Goal: Find specific page/section: Find specific page/section

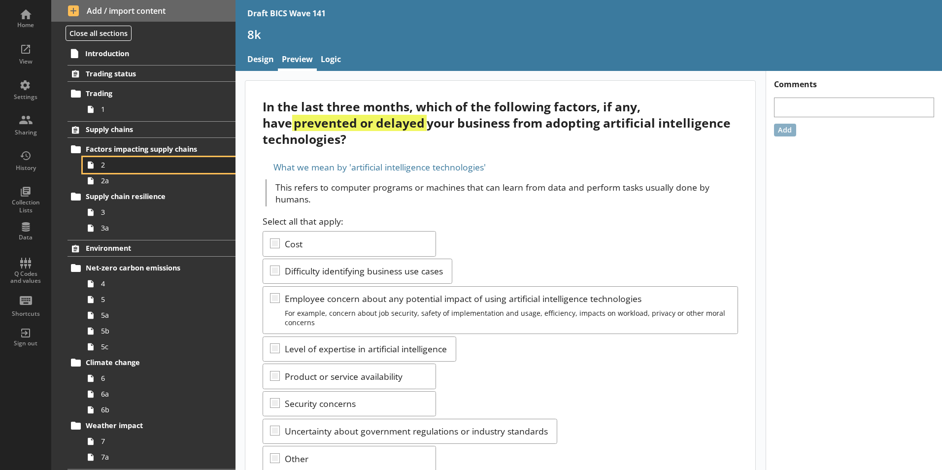
click at [107, 165] on span "2" at bounding box center [155, 164] width 109 height 9
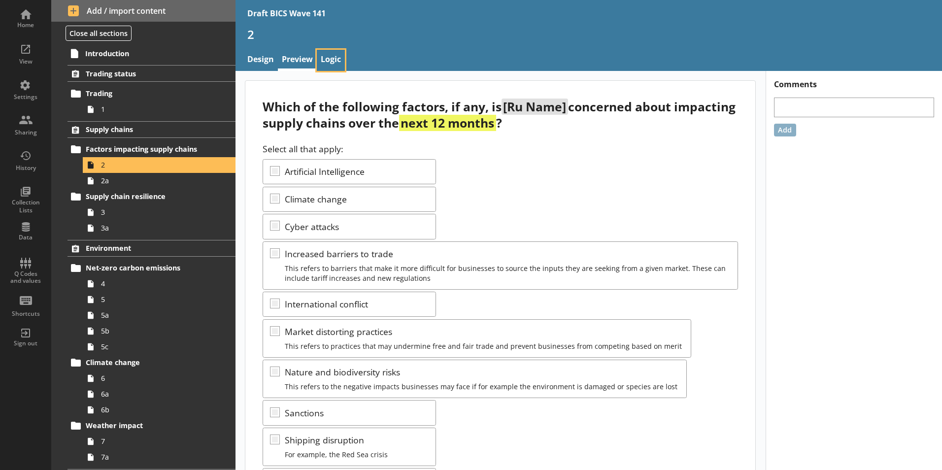
click at [332, 61] on link "Logic" at bounding box center [331, 60] width 28 height 21
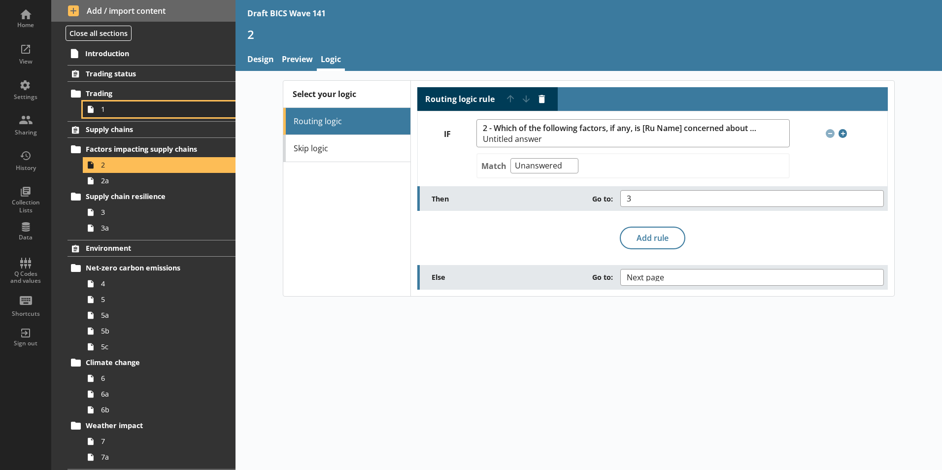
click at [131, 109] on span "1" at bounding box center [155, 108] width 109 height 9
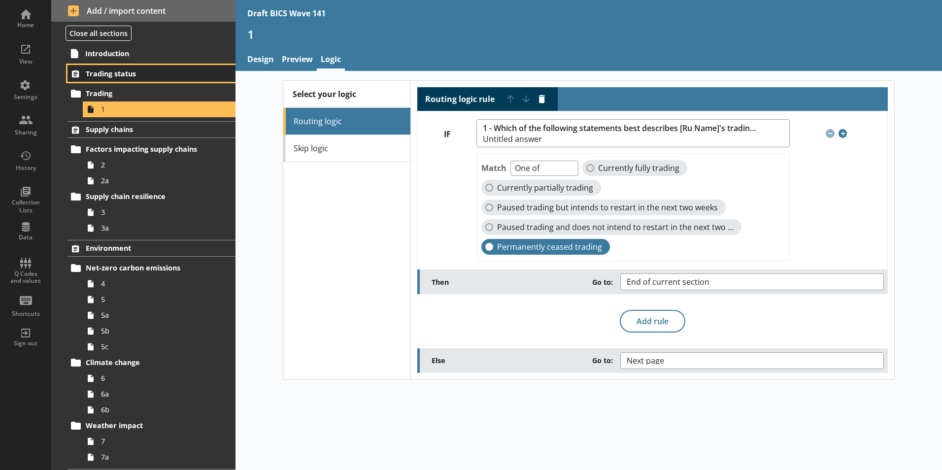
click at [124, 73] on span "Trading status" at bounding box center [146, 73] width 121 height 9
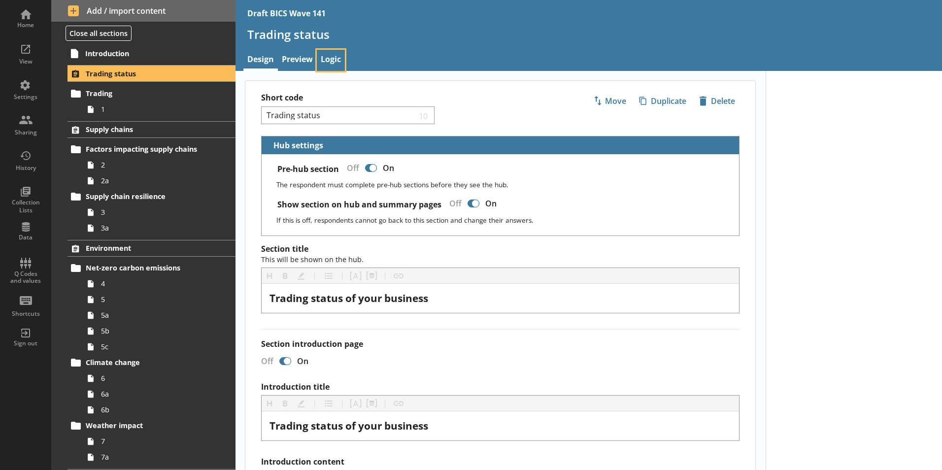
click at [326, 59] on link "Logic" at bounding box center [331, 60] width 28 height 21
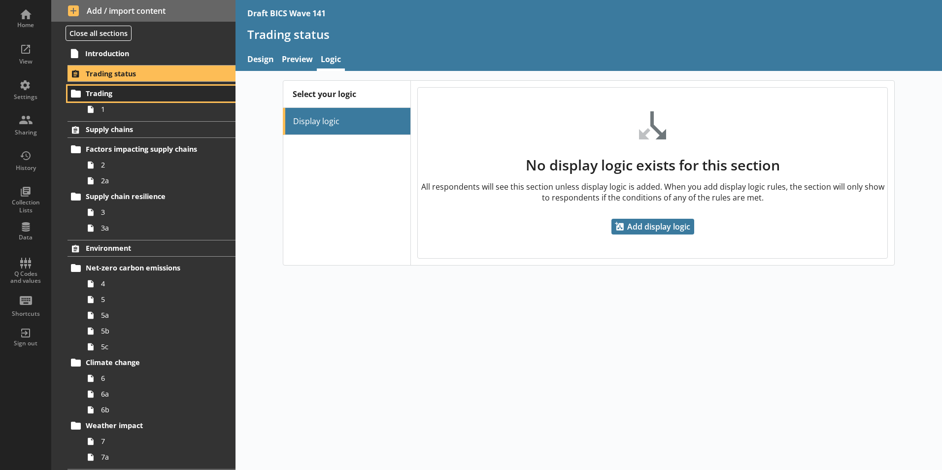
click at [107, 94] on span "Trading" at bounding box center [146, 93] width 121 height 9
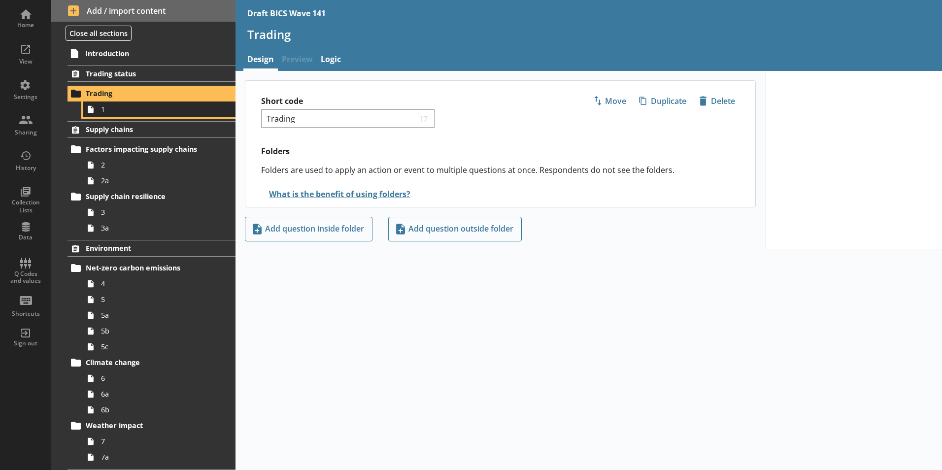
click at [103, 112] on span "1" at bounding box center [155, 108] width 109 height 9
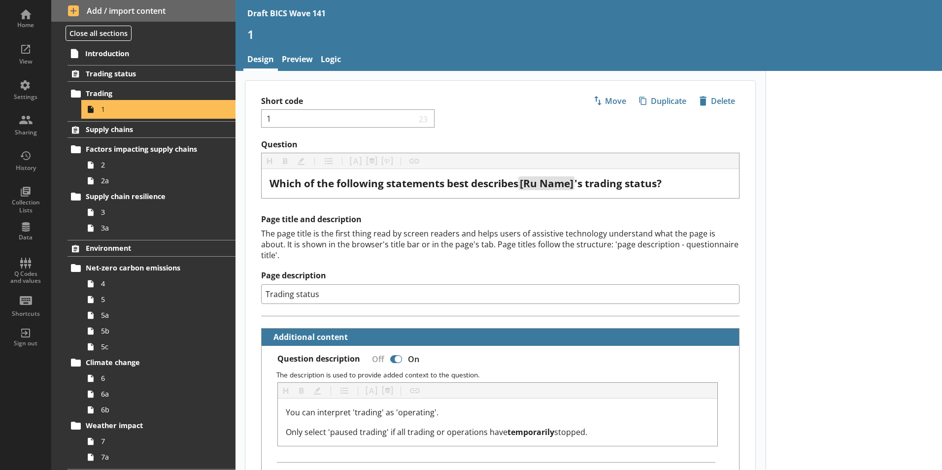
click at [93, 109] on icon at bounding box center [91, 108] width 6 height 7
type textarea "x"
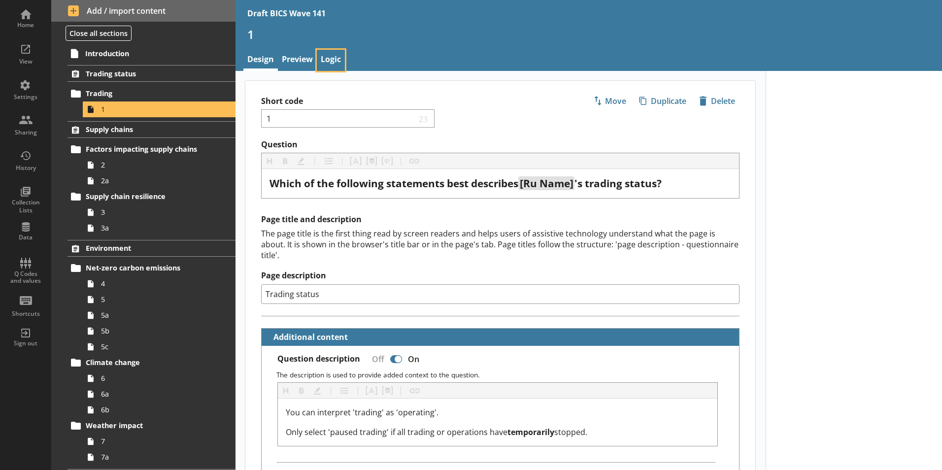
click at [329, 57] on link "Logic" at bounding box center [331, 60] width 28 height 21
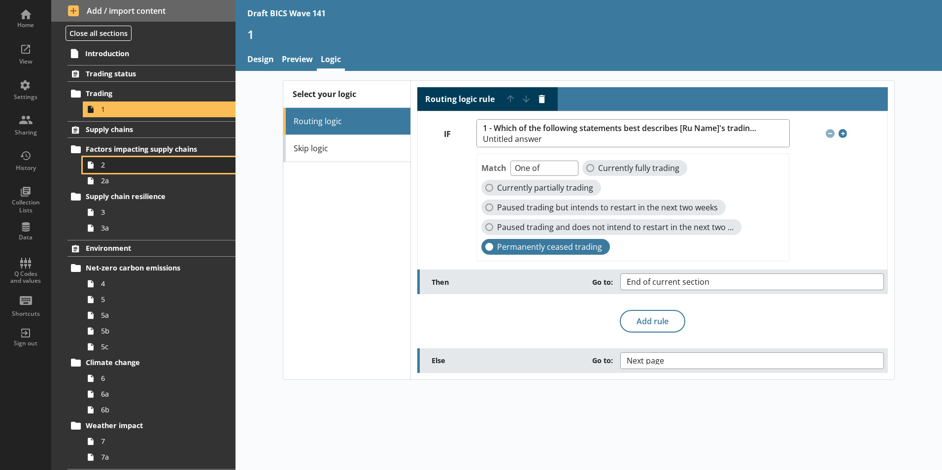
click at [115, 165] on span "2" at bounding box center [155, 164] width 109 height 9
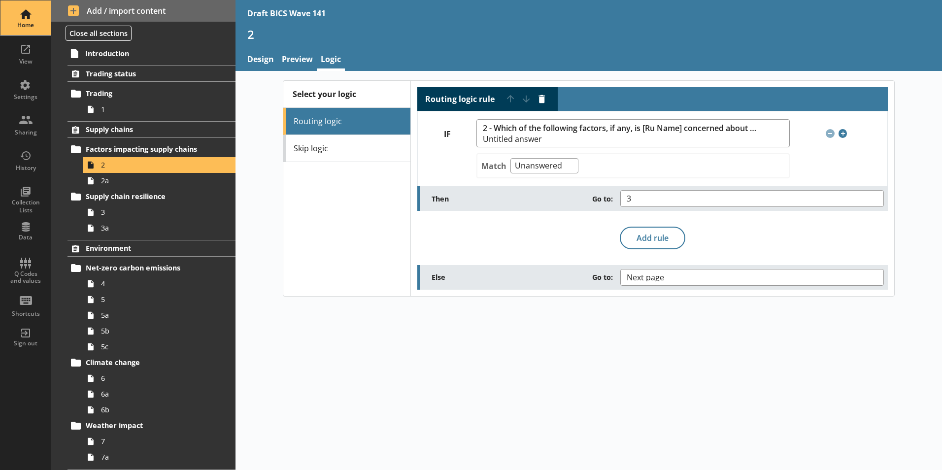
click at [25, 17] on div "Home" at bounding box center [25, 17] width 34 height 34
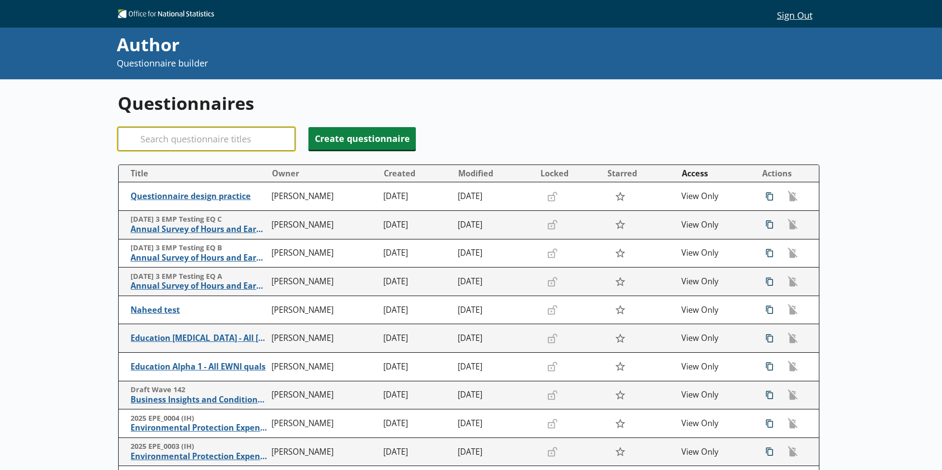
click at [248, 136] on input "Search" at bounding box center [206, 139] width 177 height 24
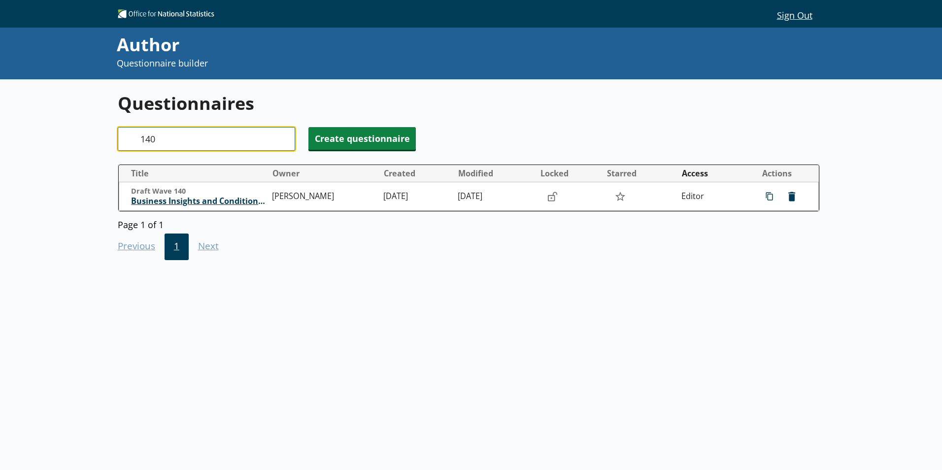
type input "140"
click at [240, 201] on span "Business Insights and Conditions Survey (BICS)" at bounding box center [199, 201] width 136 height 10
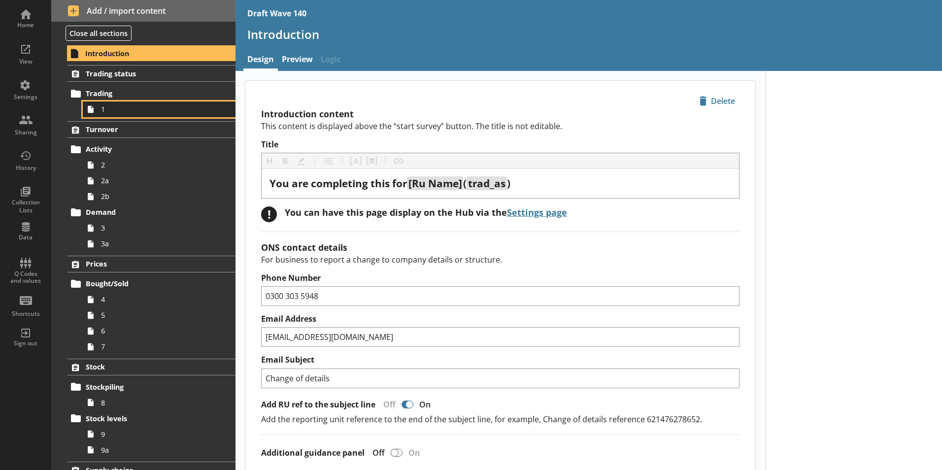
click at [99, 111] on link "1" at bounding box center [159, 109] width 153 height 16
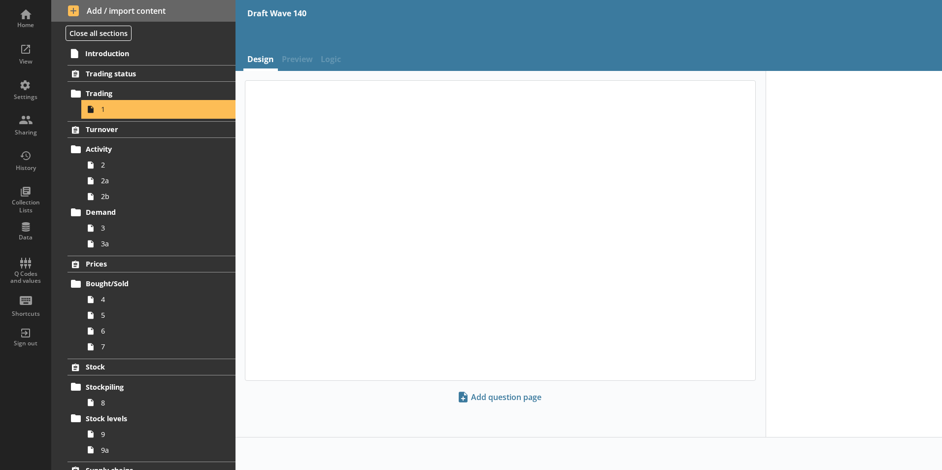
type textarea "x"
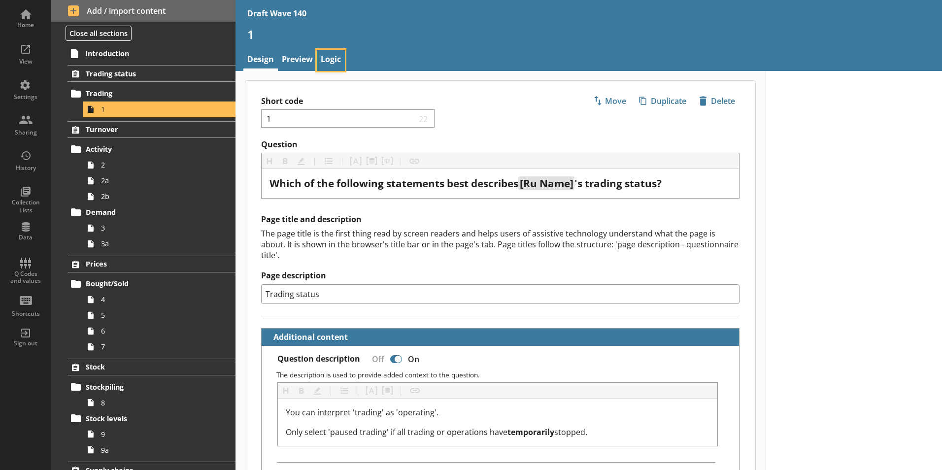
click at [340, 62] on link "Logic" at bounding box center [331, 60] width 28 height 21
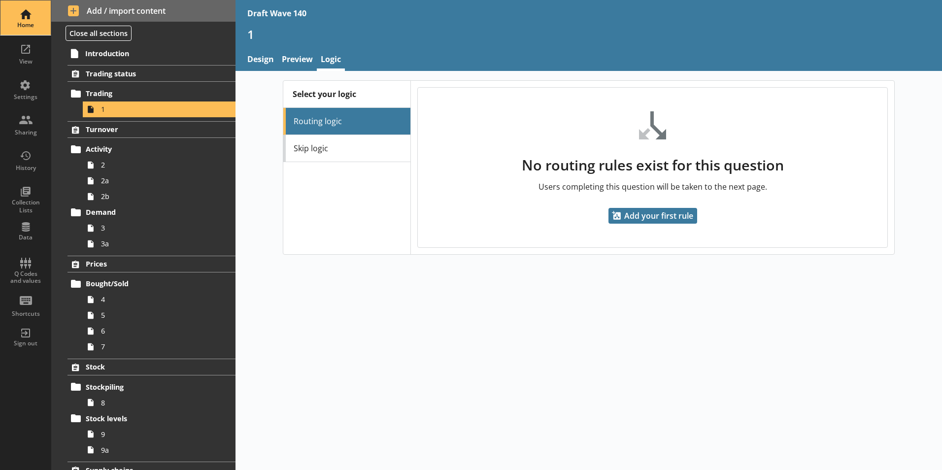
click at [21, 25] on div "Home" at bounding box center [25, 25] width 34 height 8
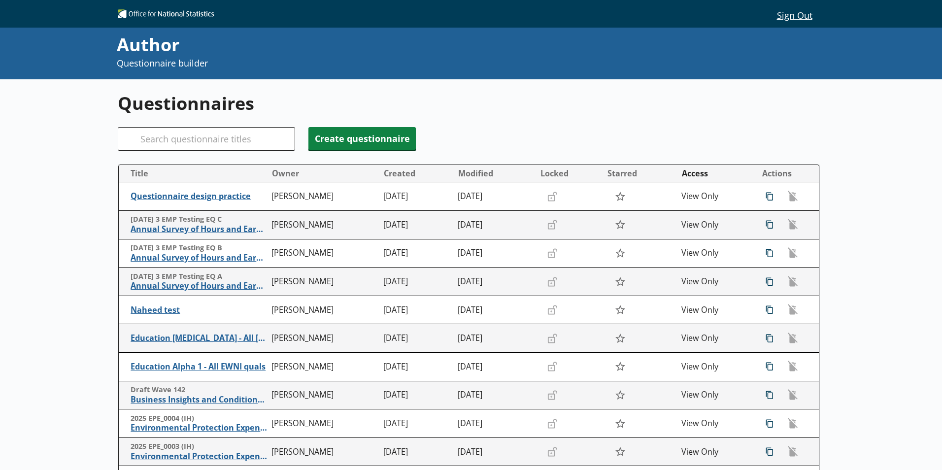
scroll to position [49, 0]
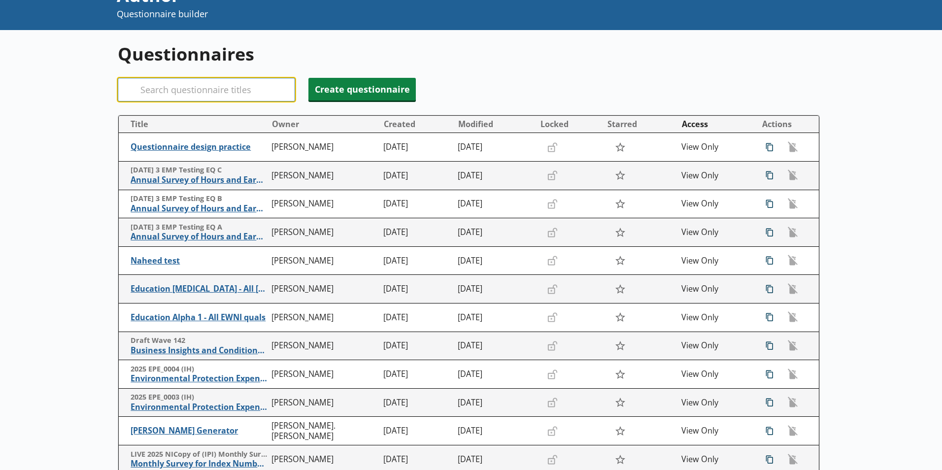
click at [175, 87] on input "Search" at bounding box center [206, 90] width 177 height 24
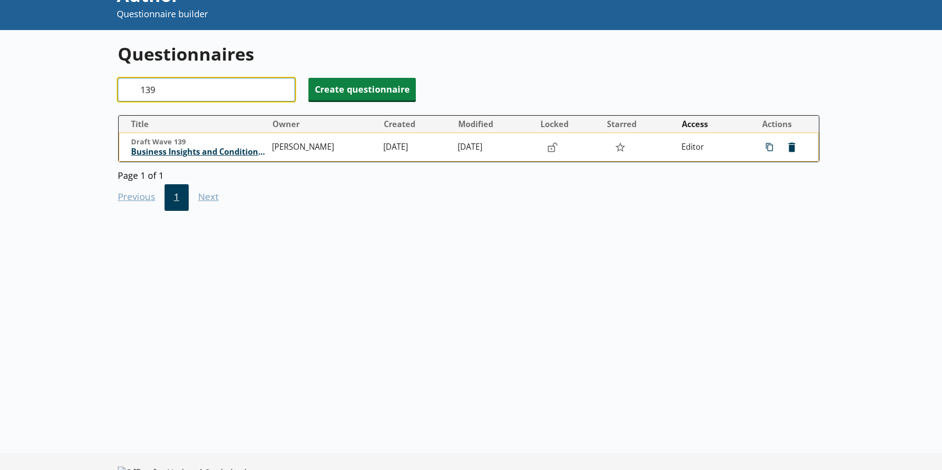
type input "139"
click at [233, 153] on span "Business Insights and Conditions Survey (BICS)" at bounding box center [199, 152] width 136 height 10
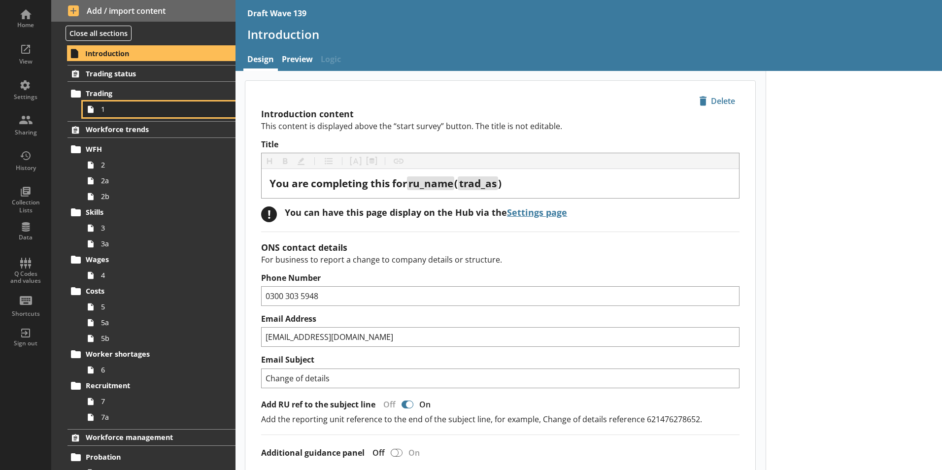
click at [105, 111] on span "1" at bounding box center [155, 108] width 109 height 9
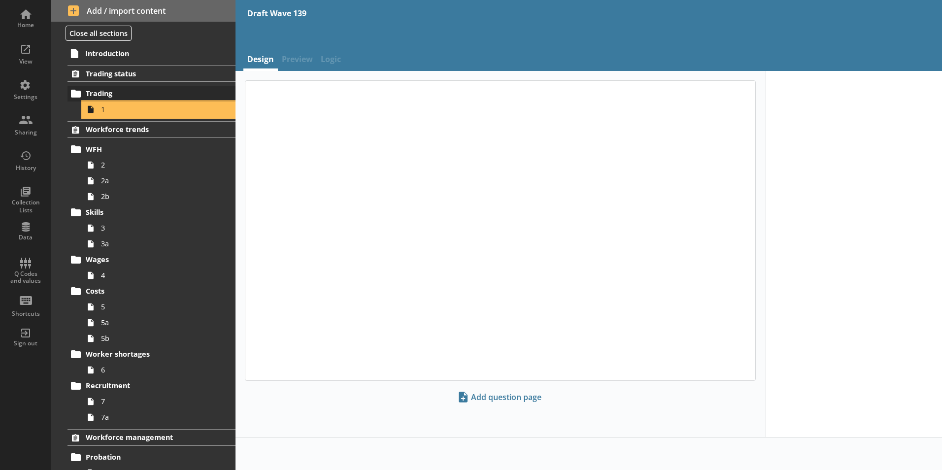
type textarea "x"
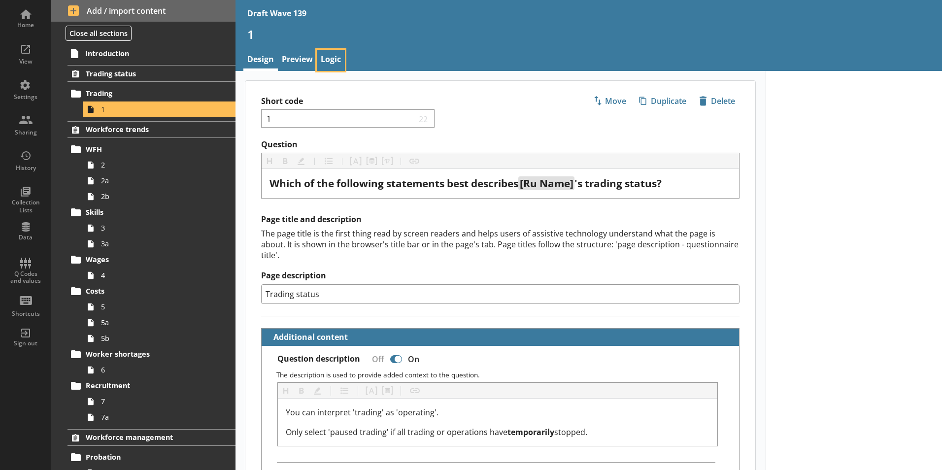
click at [331, 56] on link "Logic" at bounding box center [331, 60] width 28 height 21
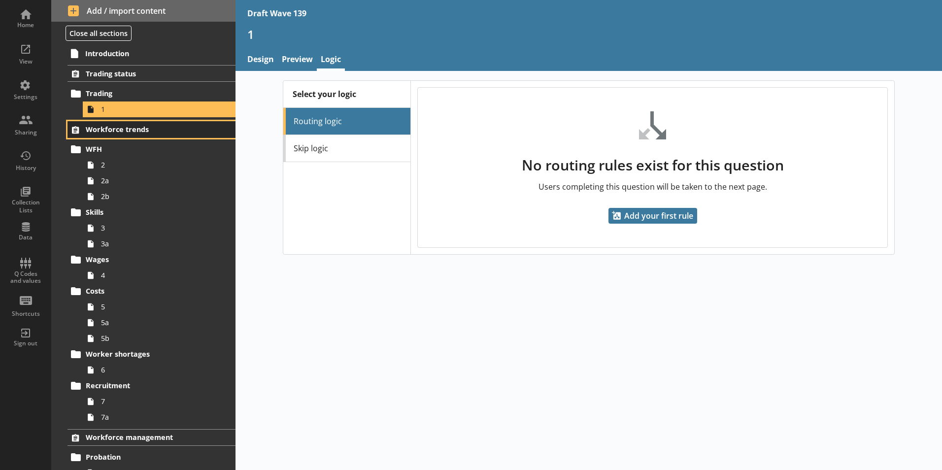
click at [99, 131] on span "Workforce trends" at bounding box center [146, 129] width 121 height 9
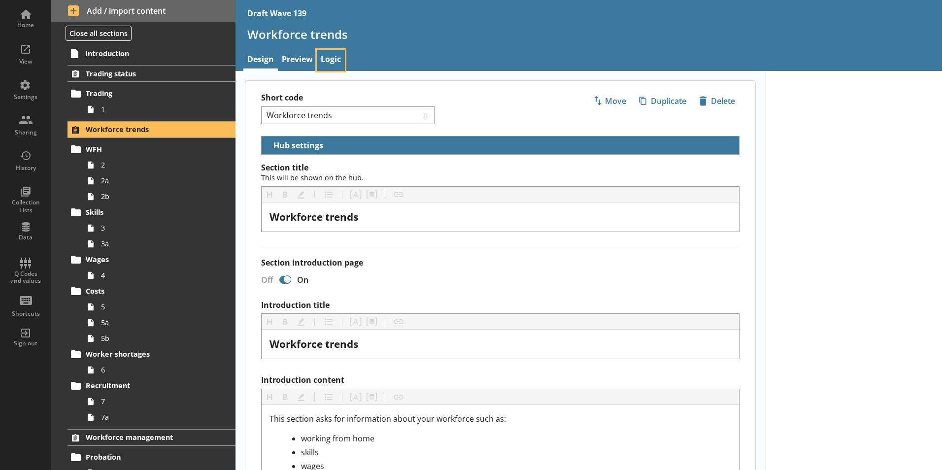
click at [341, 58] on link "Logic" at bounding box center [331, 60] width 28 height 21
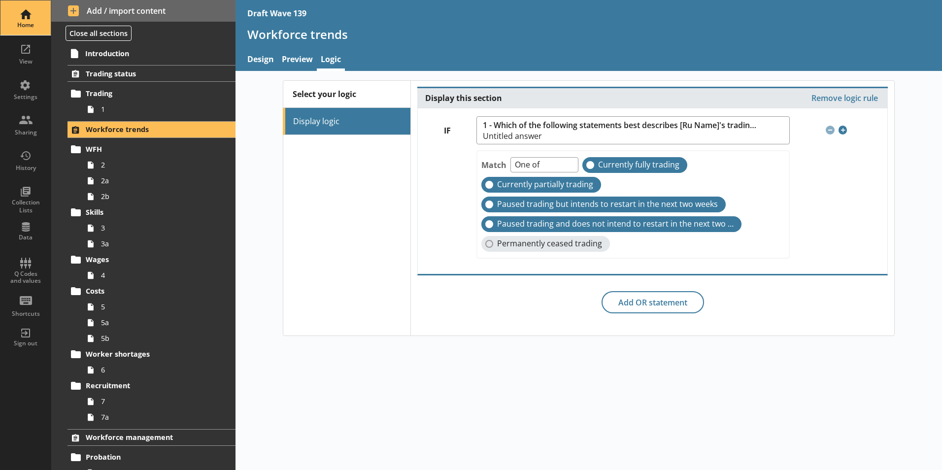
click at [25, 22] on div "Home" at bounding box center [25, 25] width 34 height 8
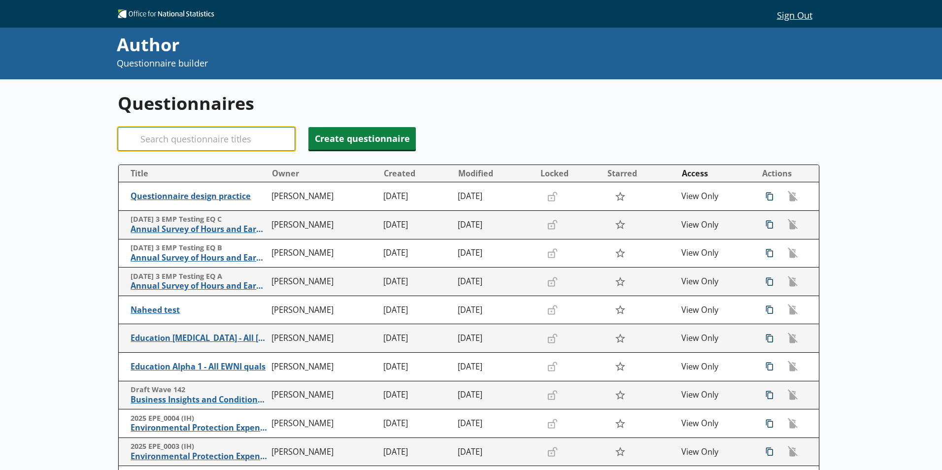
click at [178, 135] on input "Search" at bounding box center [206, 139] width 177 height 24
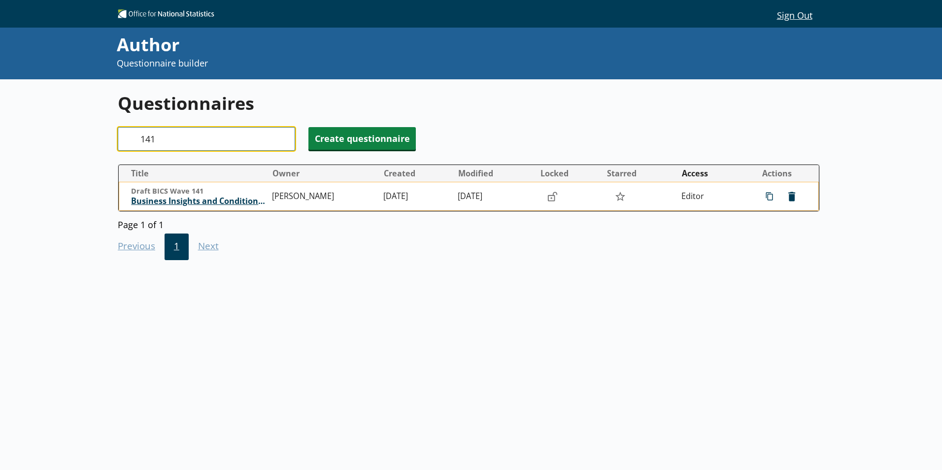
type input "141"
click at [194, 200] on span "Business Insights and Conditions Survey (BICS)" at bounding box center [199, 201] width 136 height 10
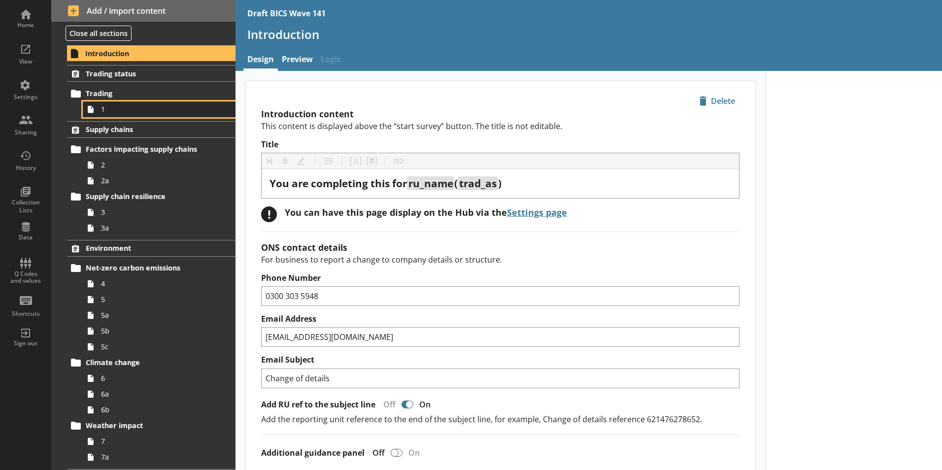
click at [98, 112] on icon at bounding box center [91, 109] width 16 height 16
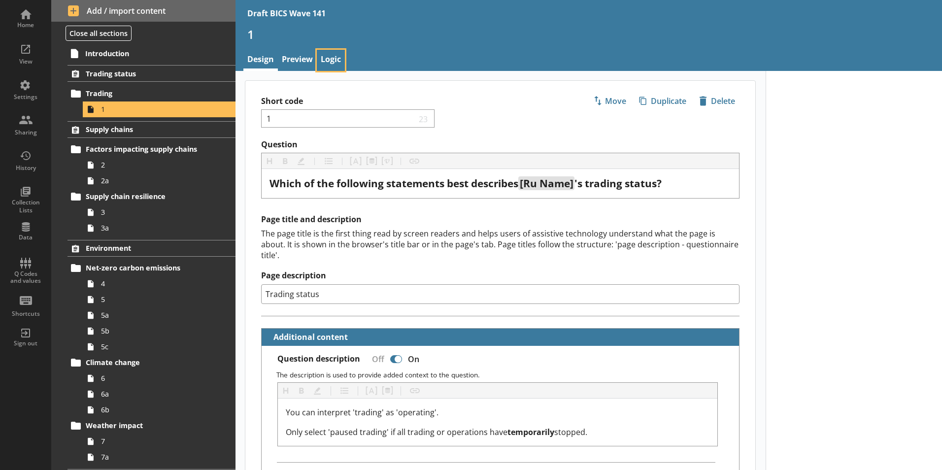
click at [330, 63] on link "Logic" at bounding box center [331, 60] width 28 height 21
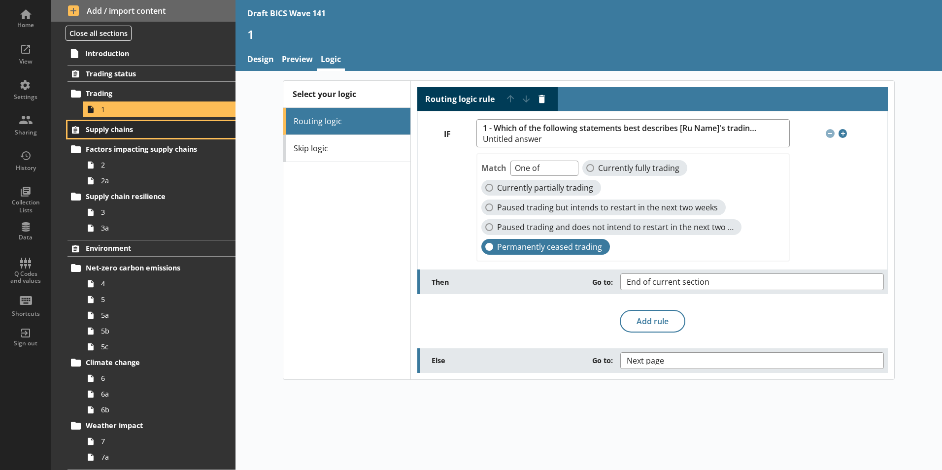
click at [98, 129] on span "Supply chains" at bounding box center [146, 129] width 121 height 9
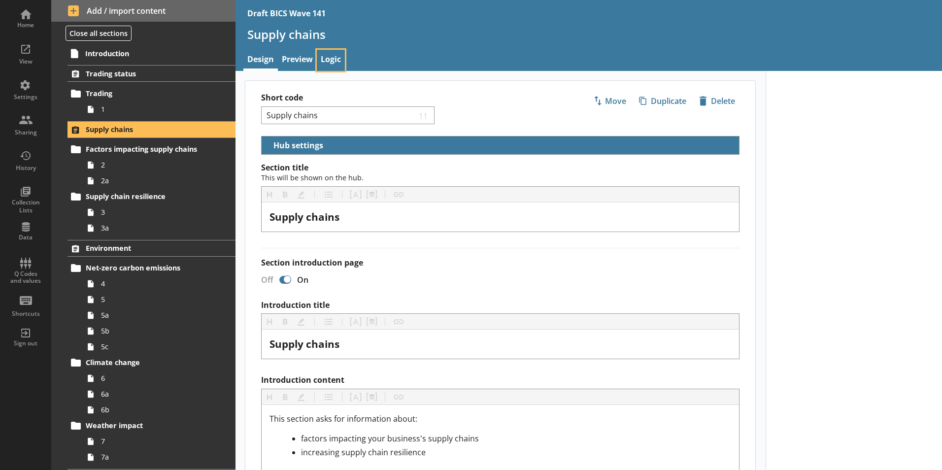
click at [332, 56] on link "Logic" at bounding box center [331, 60] width 28 height 21
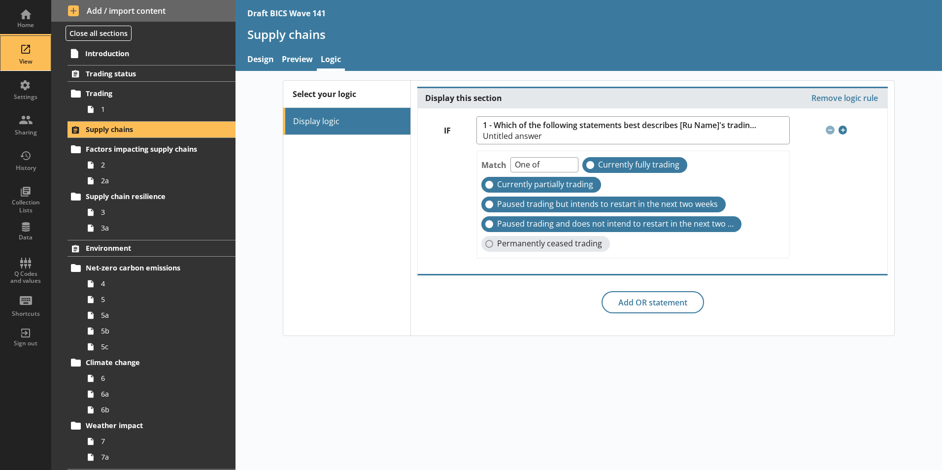
click at [27, 57] on div "View" at bounding box center [25, 53] width 34 height 34
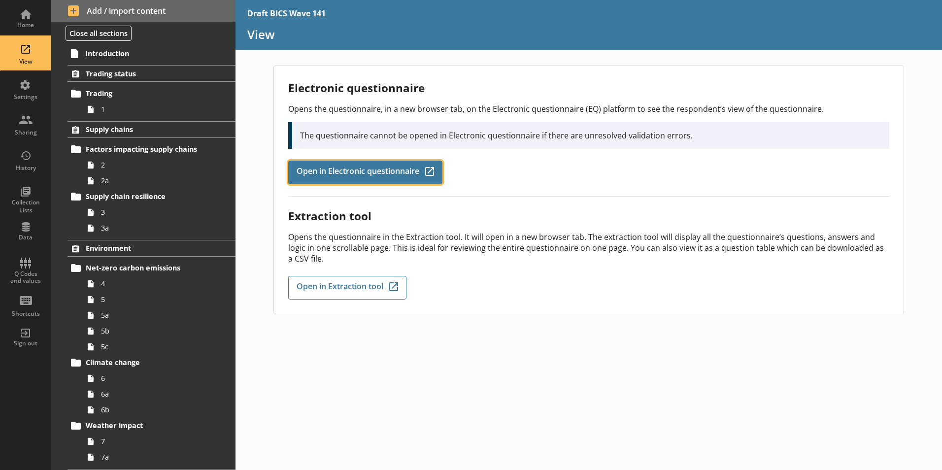
click at [363, 175] on span "Open in Electronic questionnaire" at bounding box center [357, 172] width 123 height 11
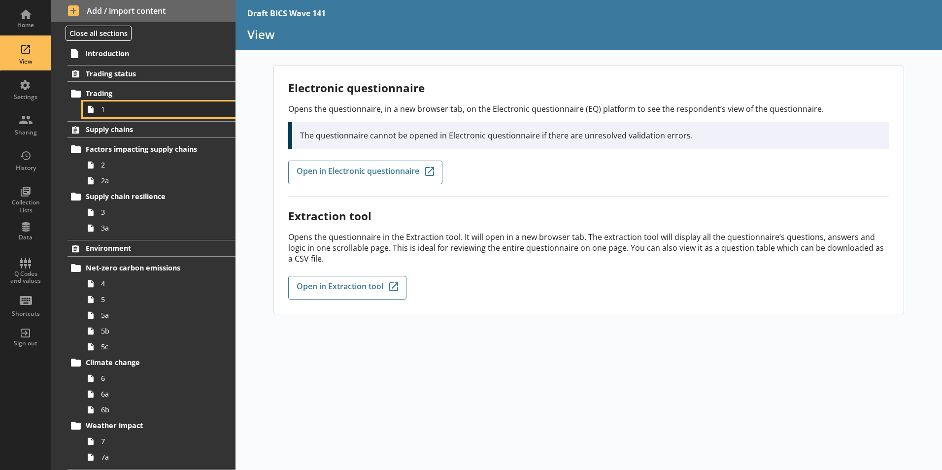
click at [95, 111] on icon at bounding box center [91, 109] width 16 height 16
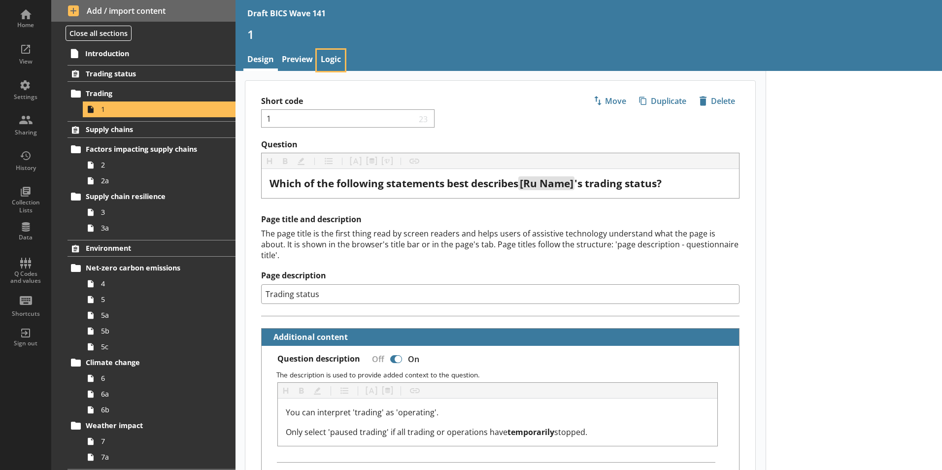
click at [326, 64] on link "Logic" at bounding box center [331, 60] width 28 height 21
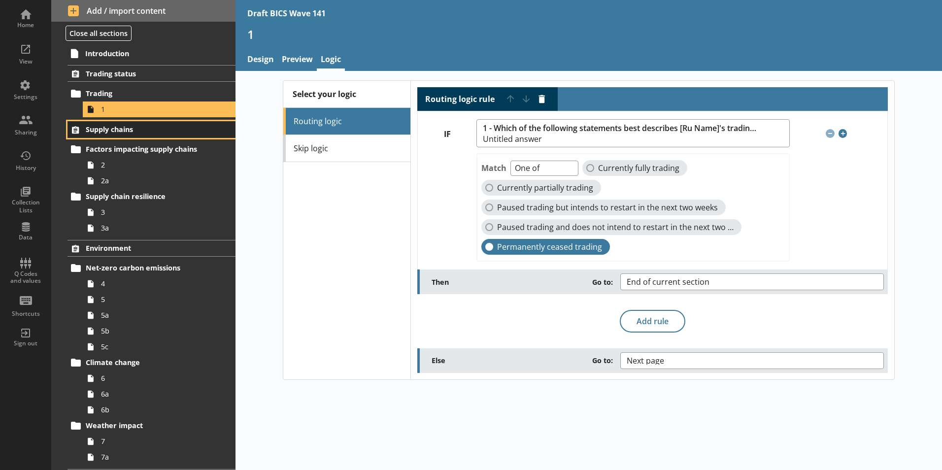
click at [86, 128] on span "Supply chains" at bounding box center [146, 129] width 121 height 9
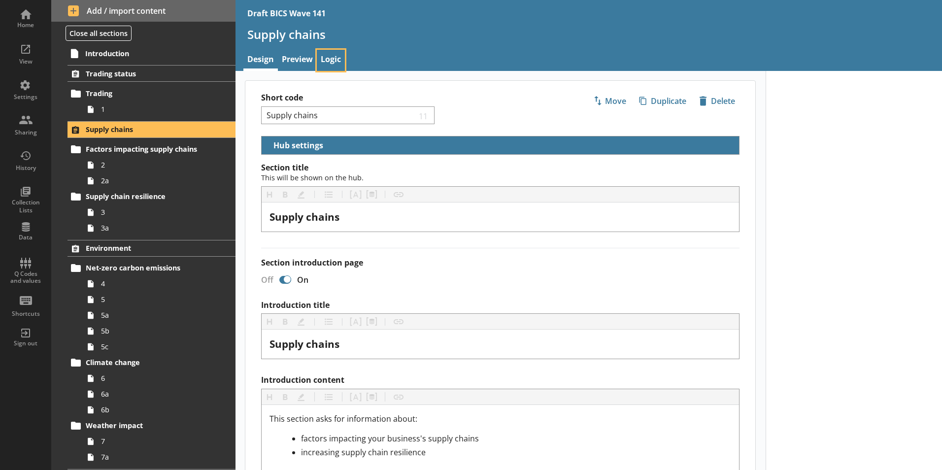
click at [335, 61] on link "Logic" at bounding box center [331, 60] width 28 height 21
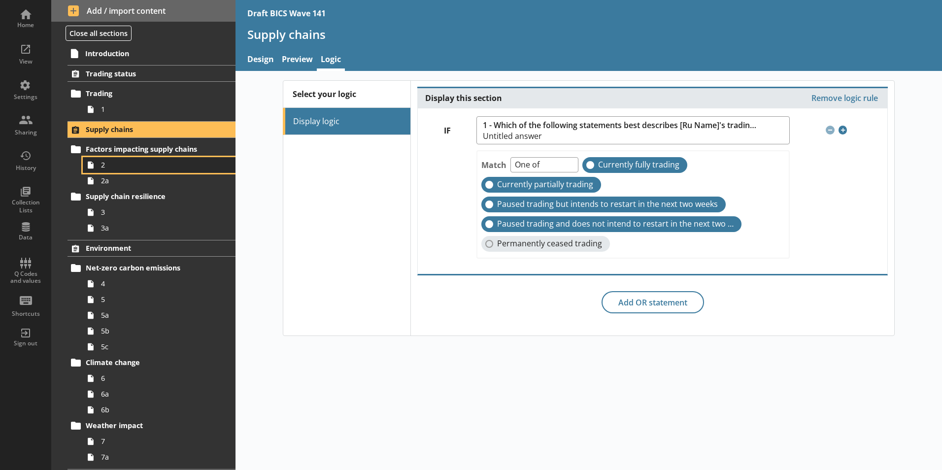
click at [107, 169] on span "2" at bounding box center [155, 164] width 109 height 9
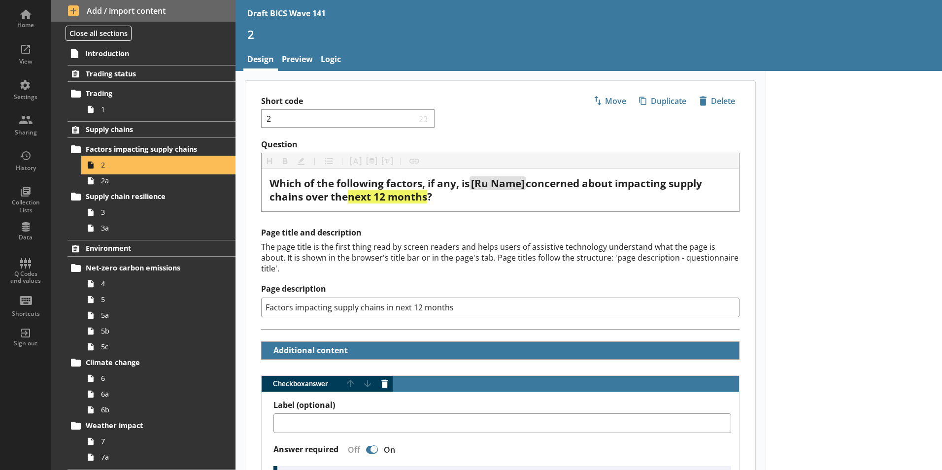
type textarea "x"
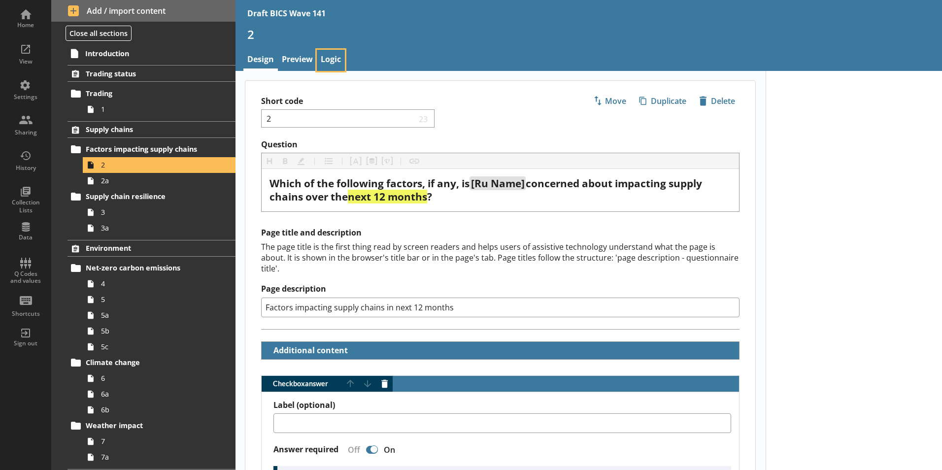
click at [330, 63] on link "Logic" at bounding box center [331, 60] width 28 height 21
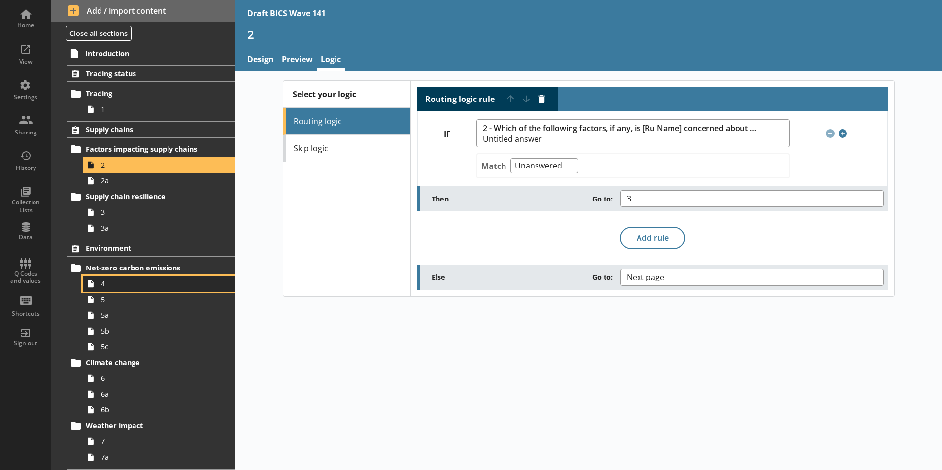
click at [109, 289] on link "4" at bounding box center [159, 284] width 153 height 16
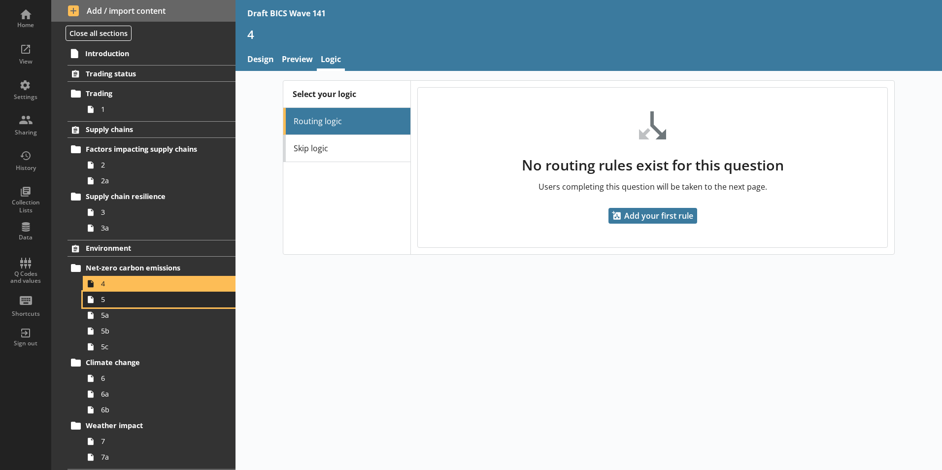
click at [104, 302] on span "5" at bounding box center [155, 298] width 109 height 9
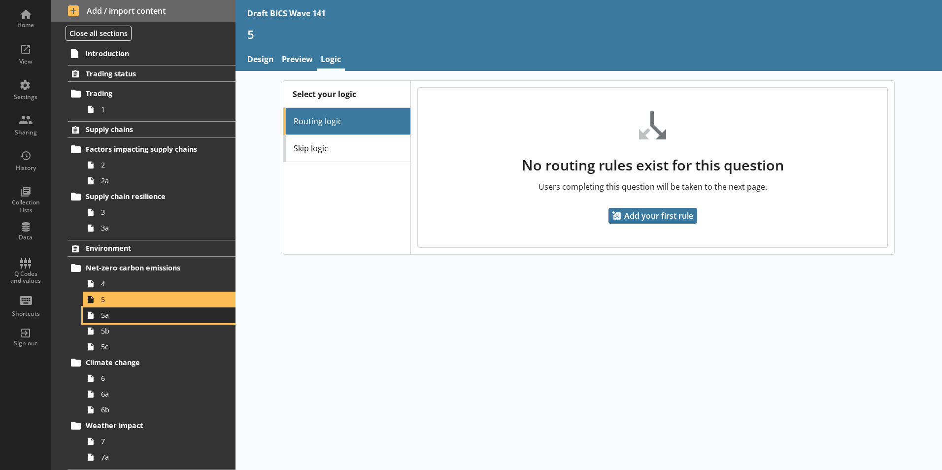
click at [104, 318] on span "5a" at bounding box center [155, 314] width 109 height 9
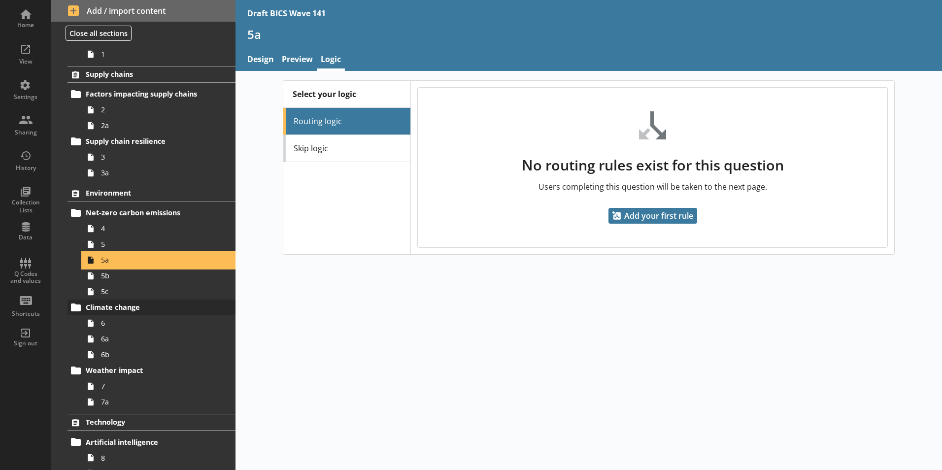
scroll to position [148, 0]
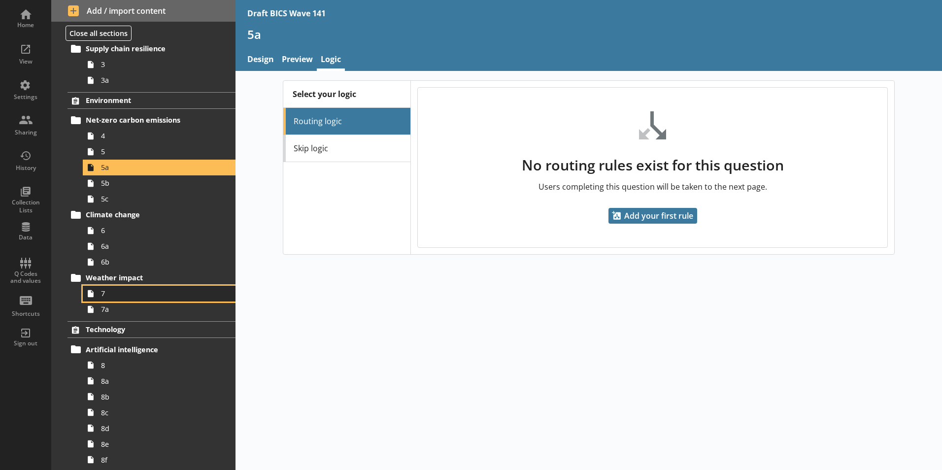
click at [105, 296] on span "7" at bounding box center [155, 293] width 109 height 9
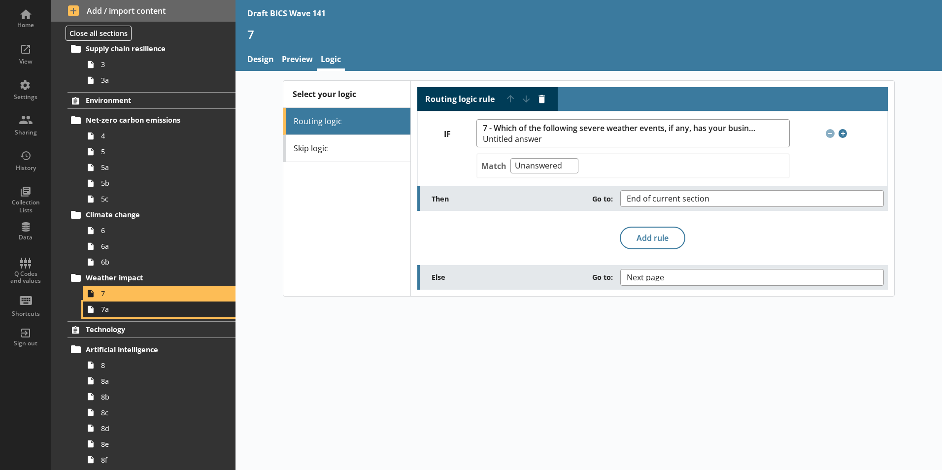
click at [104, 315] on link "7a" at bounding box center [159, 309] width 153 height 16
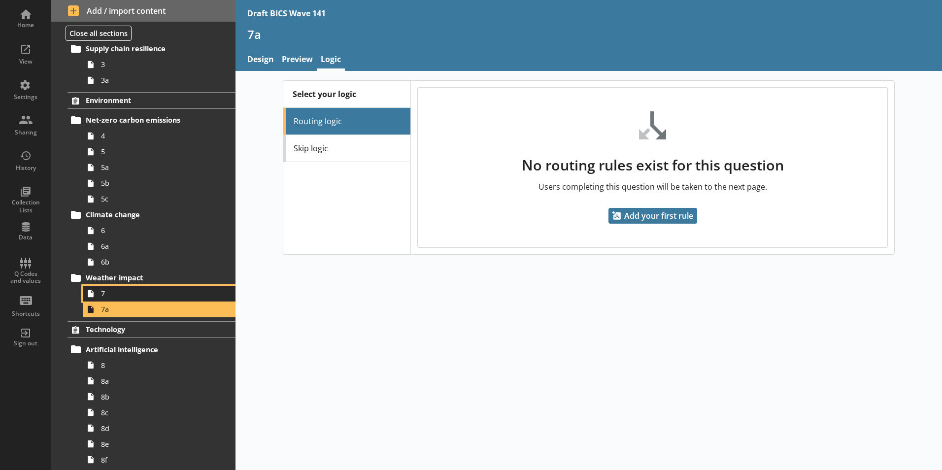
click at [108, 294] on span "7" at bounding box center [155, 293] width 109 height 9
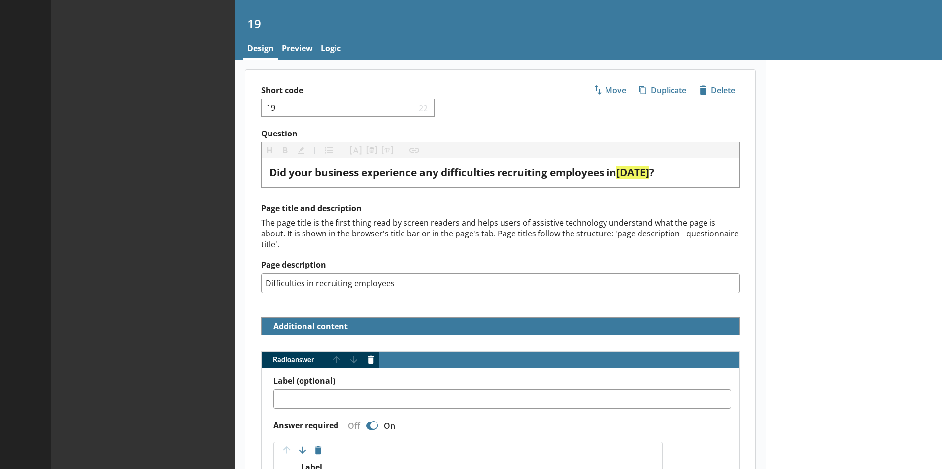
type textarea "x"
